Goal: Information Seeking & Learning: Find specific page/section

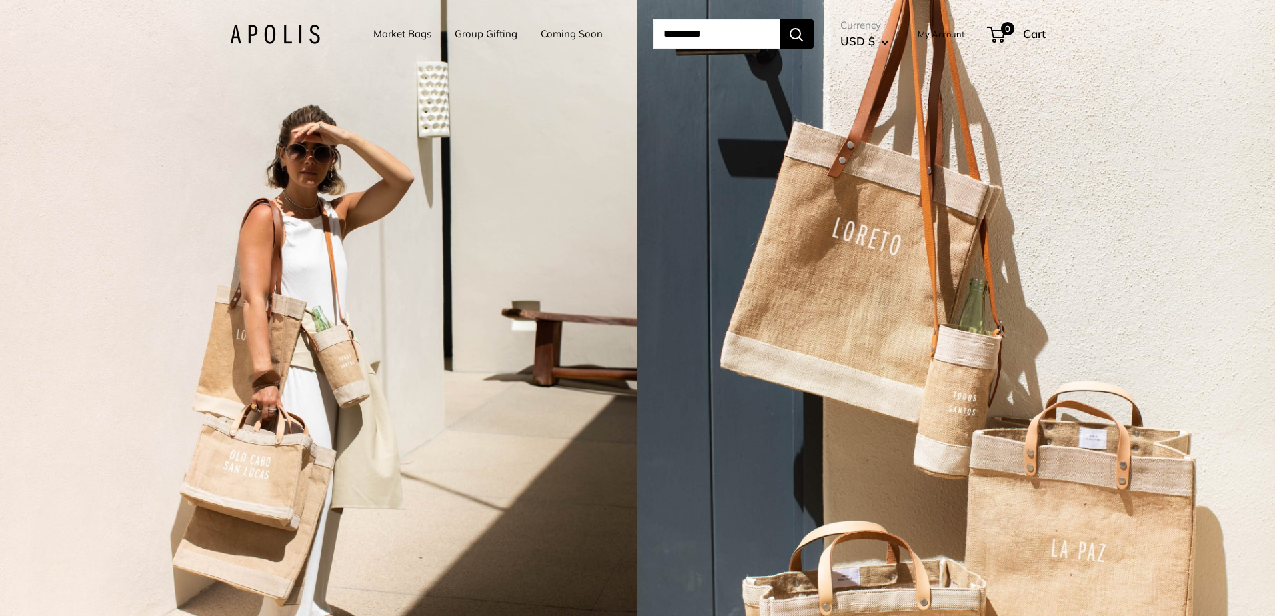
click at [701, 47] on input "Search..." at bounding box center [716, 33] width 127 height 29
type input "********"
click at [780, 19] on button "Search" at bounding box center [796, 33] width 33 height 29
